Goal: Information Seeking & Learning: Compare options

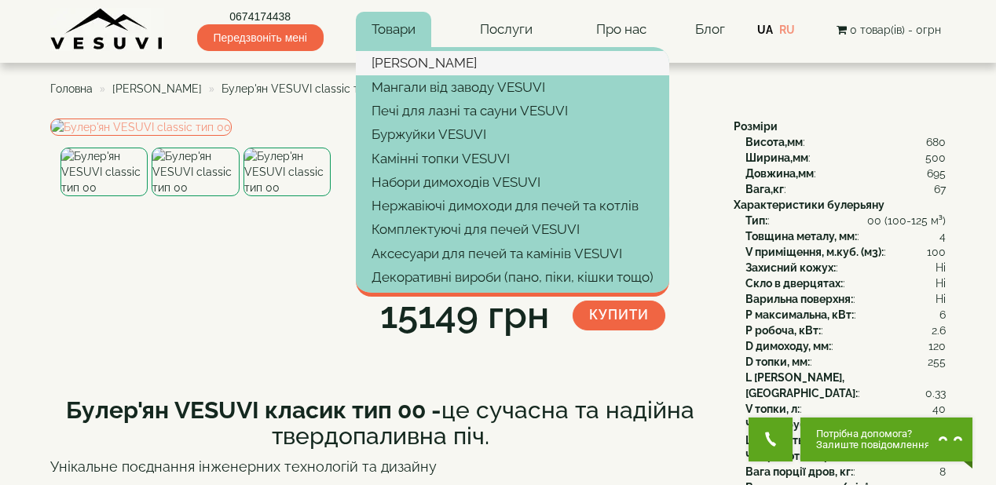
click at [411, 60] on link "[PERSON_NAME]" at bounding box center [512, 63] width 313 height 24
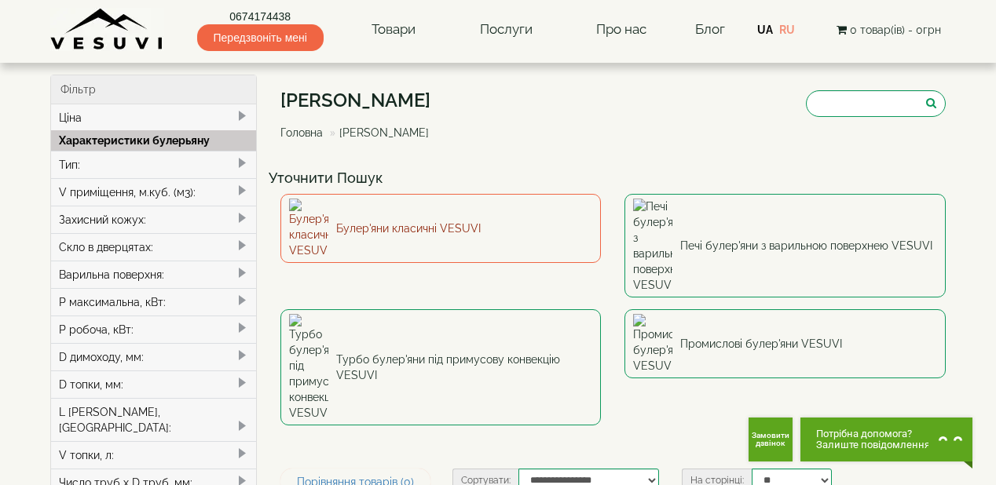
click at [404, 217] on link "Булер'яни класичні VESUVI" at bounding box center [440, 228] width 321 height 69
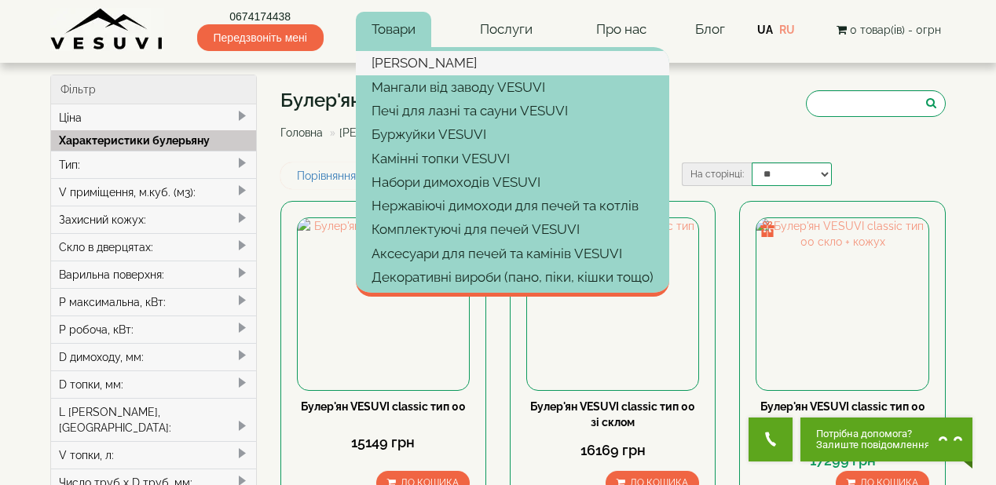
click at [400, 59] on link "[PERSON_NAME]" at bounding box center [512, 63] width 313 height 24
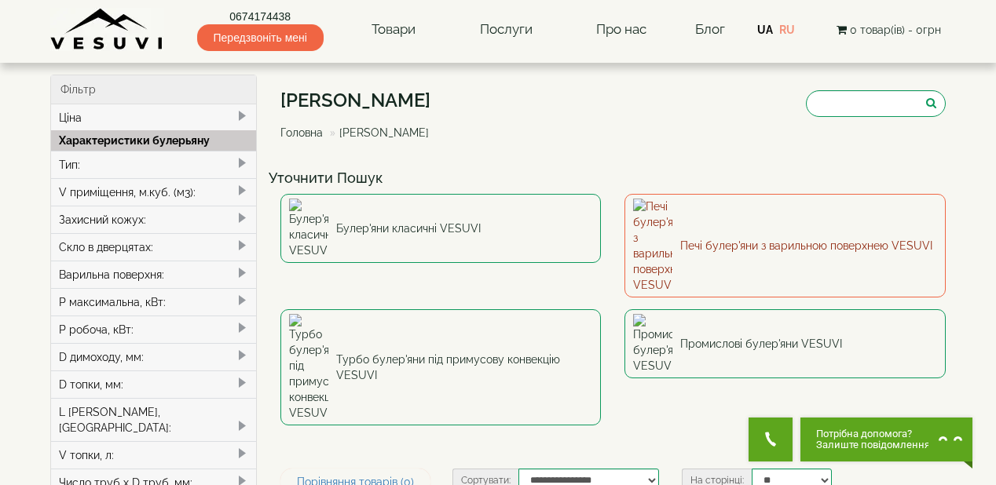
click at [720, 217] on link "Печі булер'яни з варильною поверхнею VESUVI" at bounding box center [784, 246] width 321 height 104
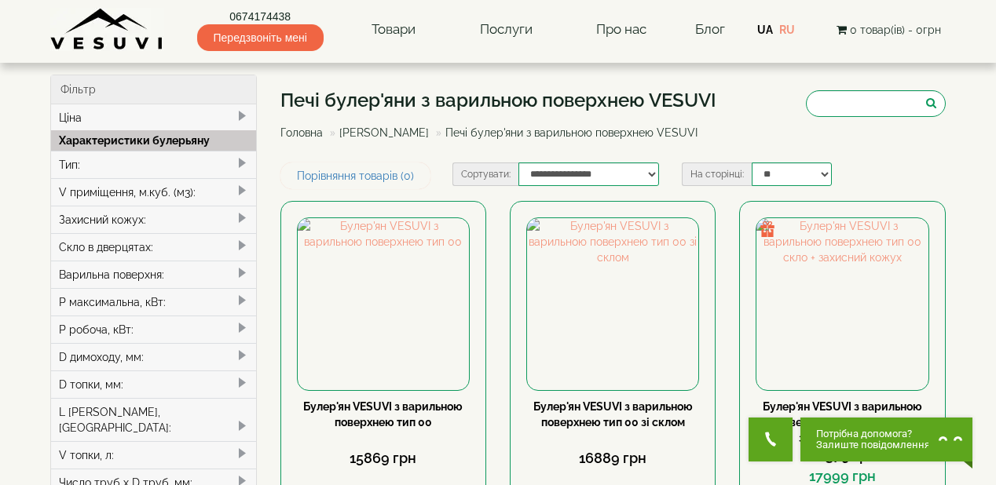
click at [389, 133] on link "[PERSON_NAME]" at bounding box center [384, 132] width 90 height 13
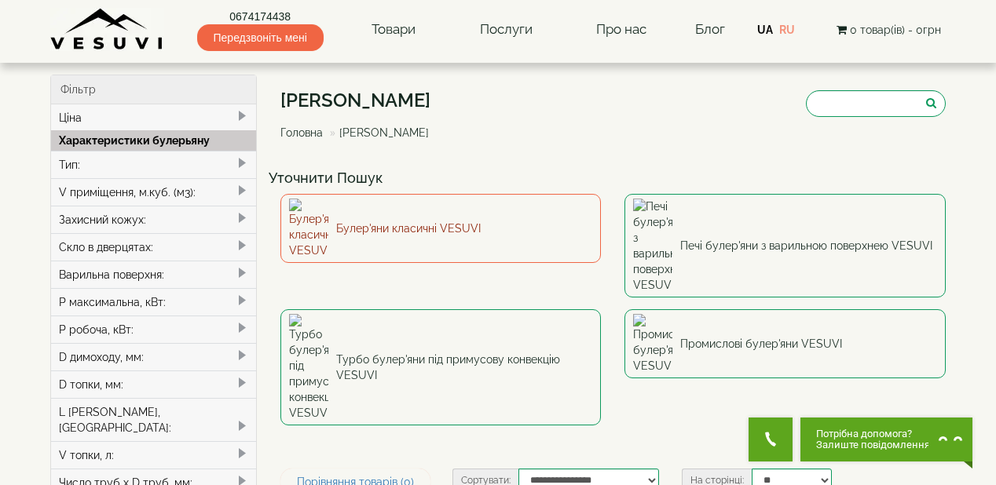
click at [484, 224] on link "Булер'яни класичні VESUVI" at bounding box center [440, 228] width 321 height 69
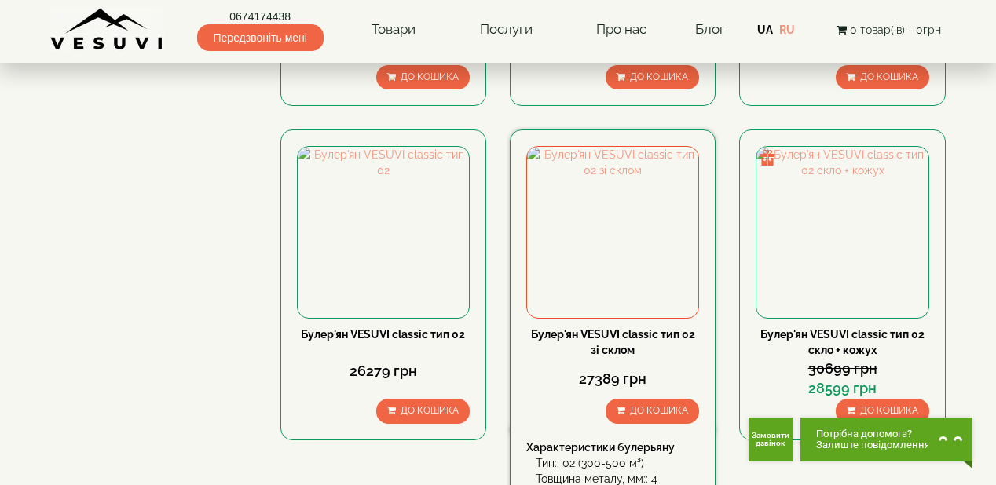
scroll to position [1445, 0]
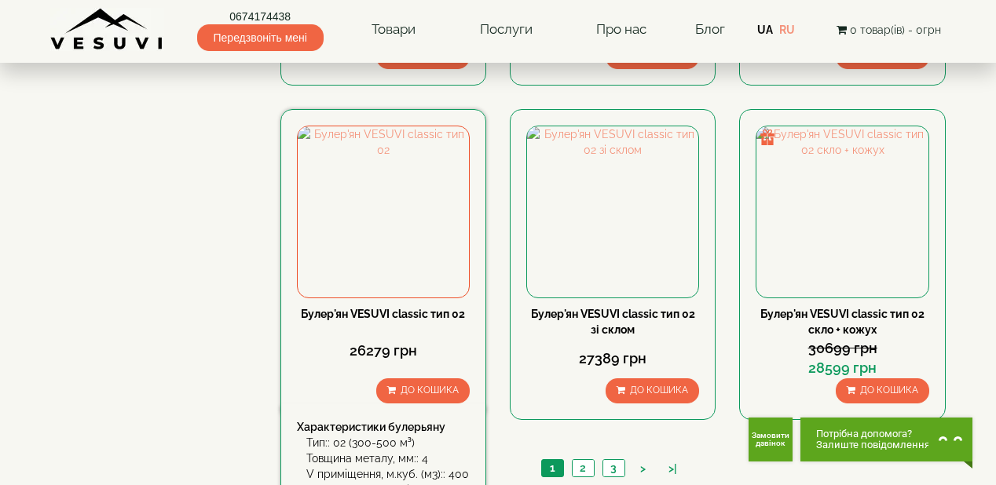
click at [430, 311] on link "Булер'ян VESUVI classic тип 02" at bounding box center [383, 314] width 164 height 13
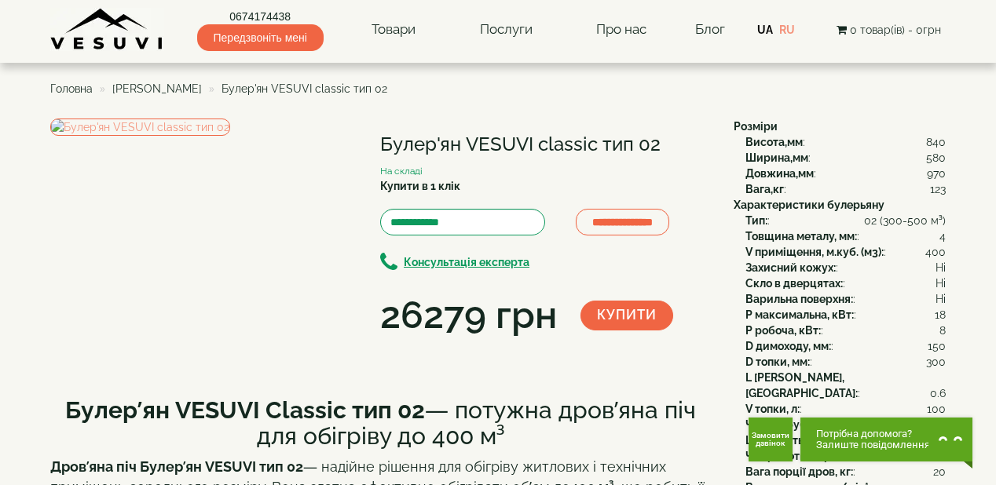
click at [688, 168] on div "**********" at bounding box center [545, 231] width 330 height 224
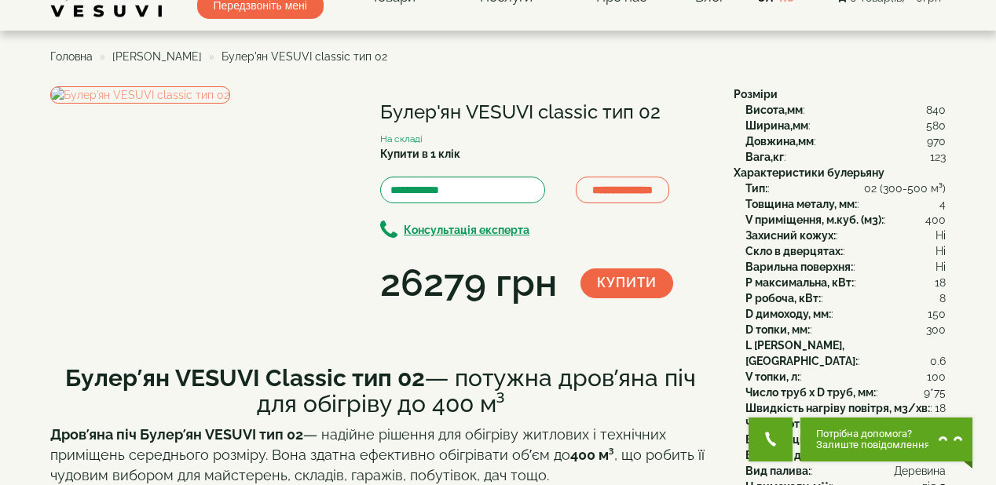
scroll to position [63, 0]
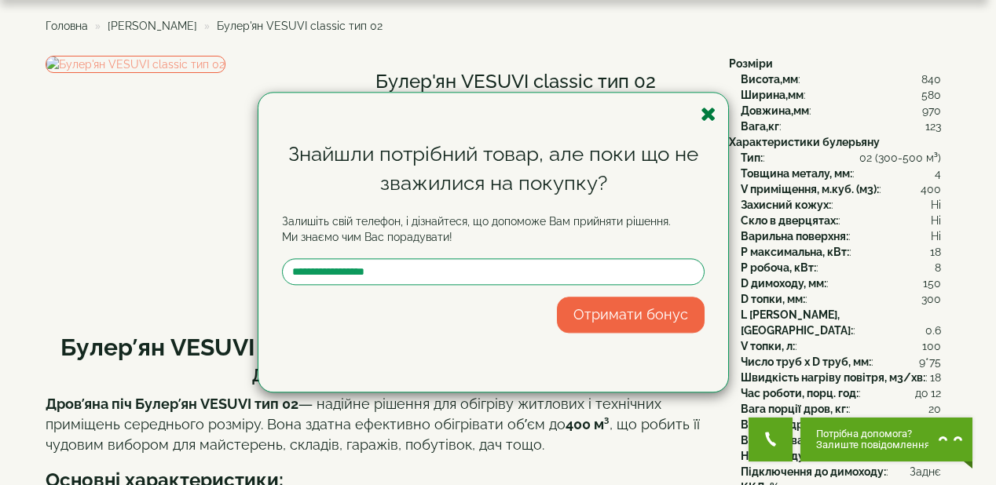
click at [704, 110] on icon "button" at bounding box center [708, 114] width 16 height 20
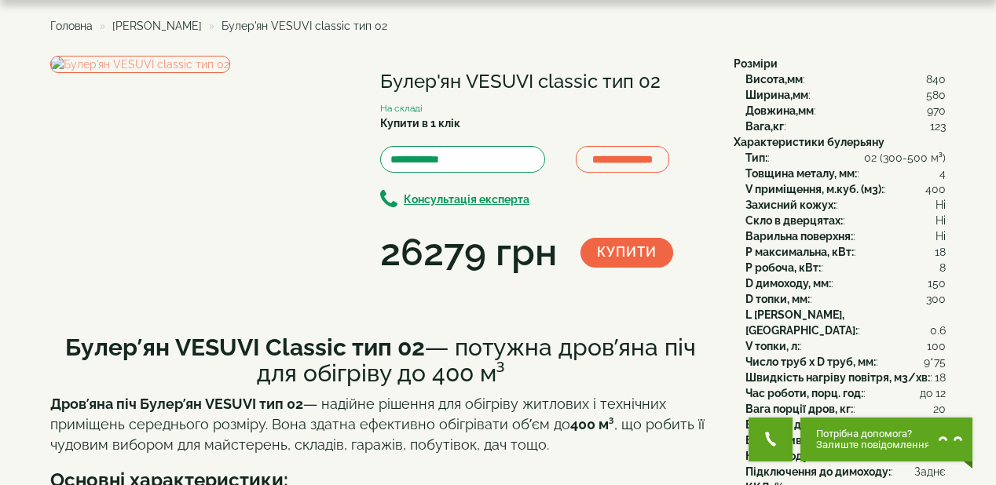
click at [452, 280] on div "**********" at bounding box center [385, 168] width 671 height 224
click at [503, 280] on div "**********" at bounding box center [385, 168] width 671 height 224
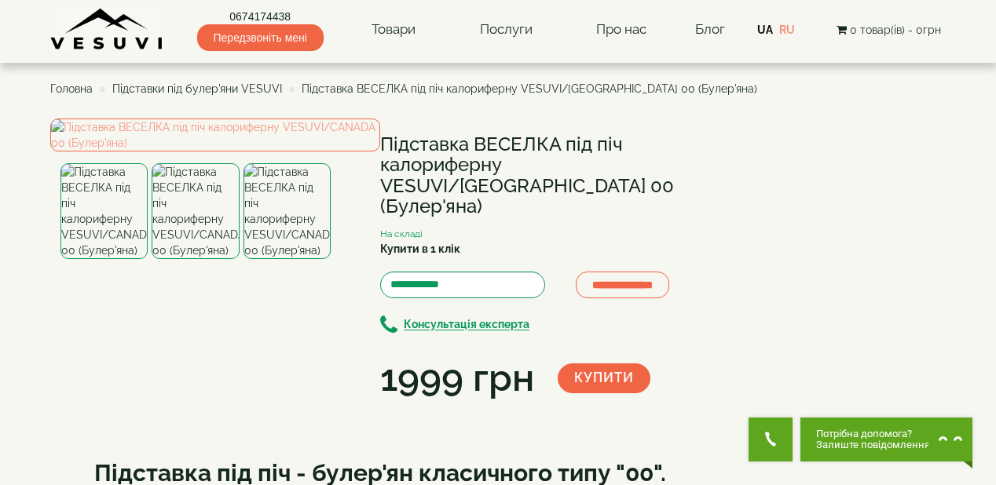
click at [204, 91] on span "Підставки під булер'яни VESUVI" at bounding box center [197, 88] width 170 height 13
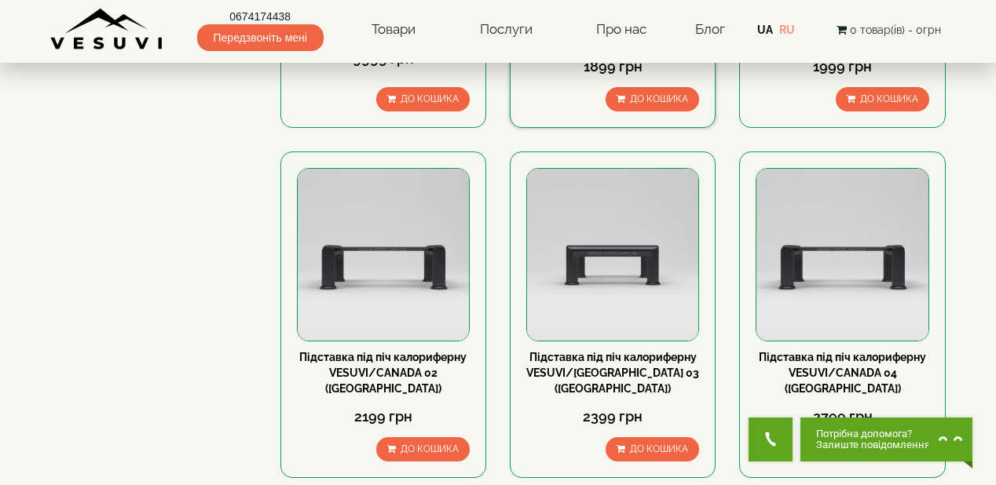
scroll to position [1131, 0]
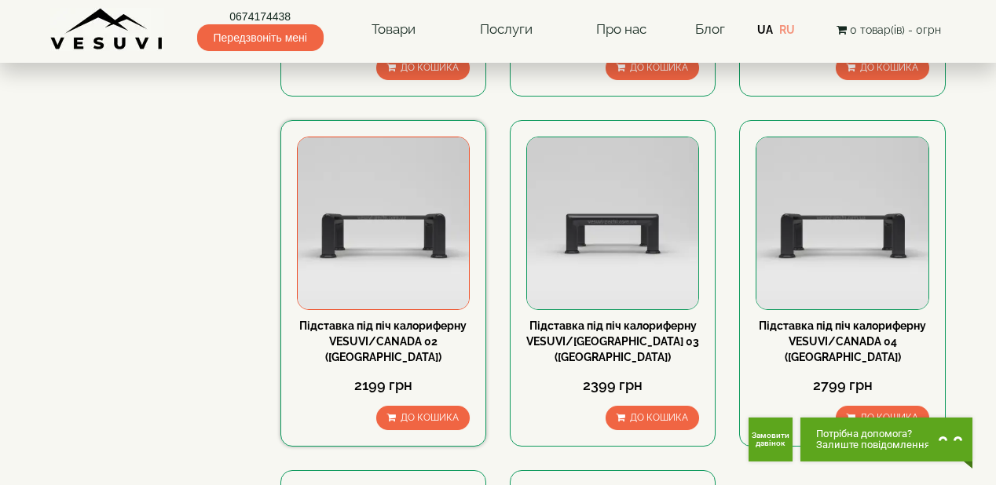
drag, startPoint x: 381, startPoint y: 302, endPoint x: 338, endPoint y: 305, distance: 42.6
click at [338, 320] on link "Підставка під піч калориферну VESUVI/CANADA 02 ([GEOGRAPHIC_DATA])" at bounding box center [382, 342] width 167 height 44
